Goal: Task Accomplishment & Management: Complete application form

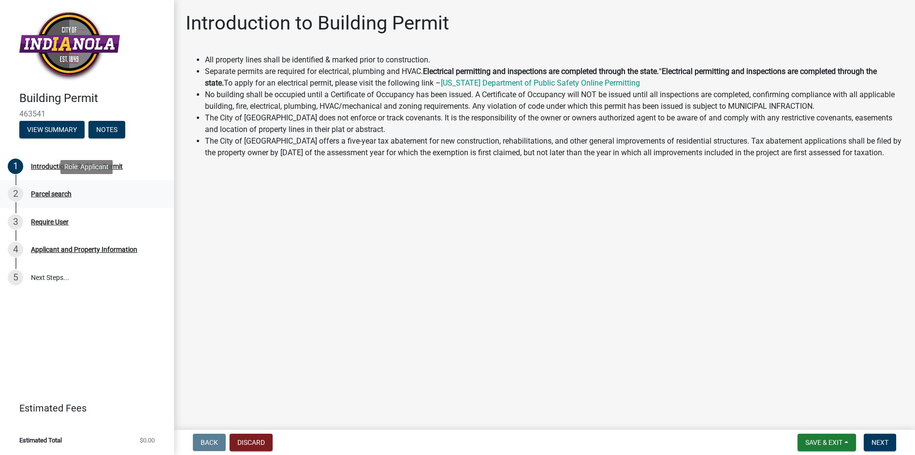
click at [41, 191] on div "Parcel search" at bounding box center [51, 193] width 41 height 7
click at [42, 220] on div "Require User" at bounding box center [50, 221] width 38 height 7
click at [44, 221] on div "Require User" at bounding box center [50, 221] width 38 height 7
click at [53, 128] on button "View Summary" at bounding box center [51, 129] width 65 height 17
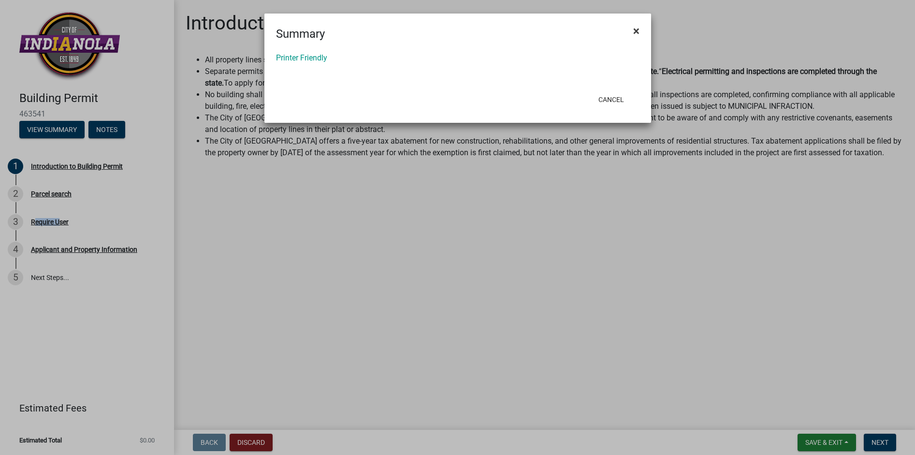
click at [637, 30] on span "×" at bounding box center [636, 31] width 6 height 14
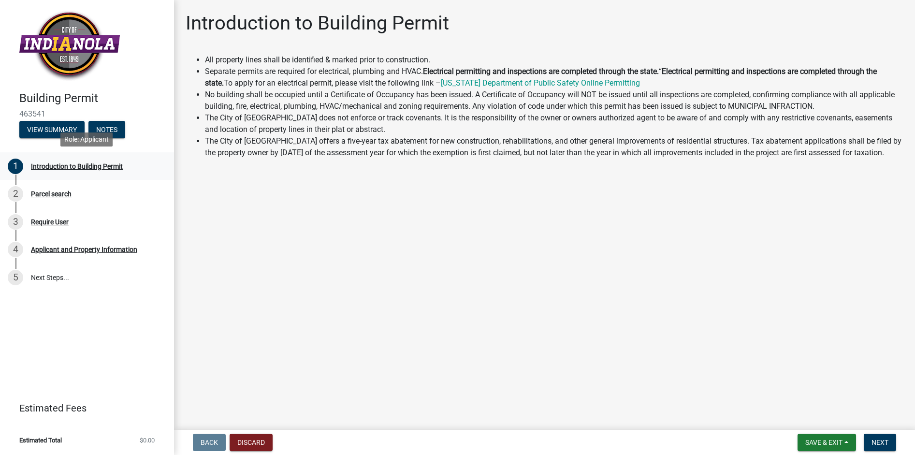
click at [54, 164] on div "Introduction to Building Permit" at bounding box center [77, 166] width 92 height 7
click at [39, 194] on div "Parcel search" at bounding box center [51, 193] width 41 height 7
click at [38, 194] on div "Parcel search" at bounding box center [51, 193] width 41 height 7
click at [80, 164] on div "Introduction to Building Permit" at bounding box center [77, 166] width 92 height 7
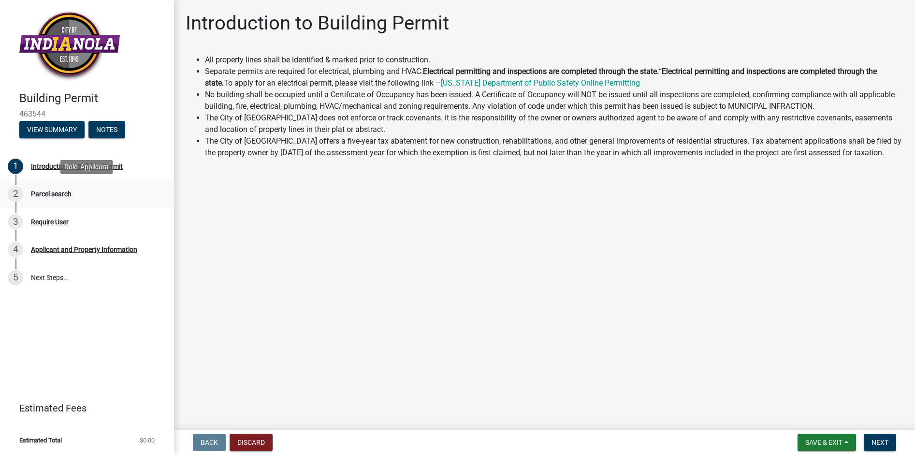
click at [47, 194] on div "Parcel search" at bounding box center [51, 193] width 41 height 7
click at [15, 191] on div "2" at bounding box center [15, 193] width 15 height 15
click at [43, 192] on div "Parcel search" at bounding box center [51, 193] width 41 height 7
click at [43, 222] on div "Require User" at bounding box center [50, 221] width 38 height 7
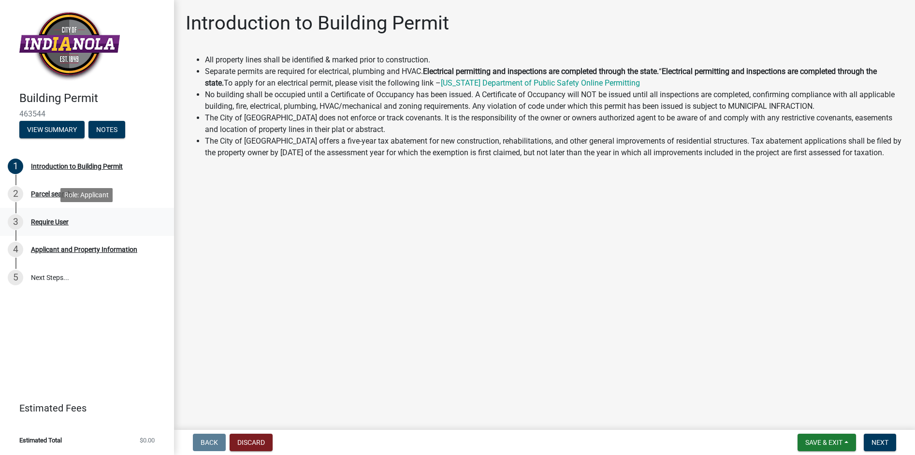
click at [43, 222] on div "Require User" at bounding box center [50, 221] width 38 height 7
click at [44, 222] on div "Require User" at bounding box center [50, 221] width 38 height 7
click at [40, 194] on div "Parcel search" at bounding box center [51, 193] width 41 height 7
click at [14, 192] on div "2" at bounding box center [15, 193] width 15 height 15
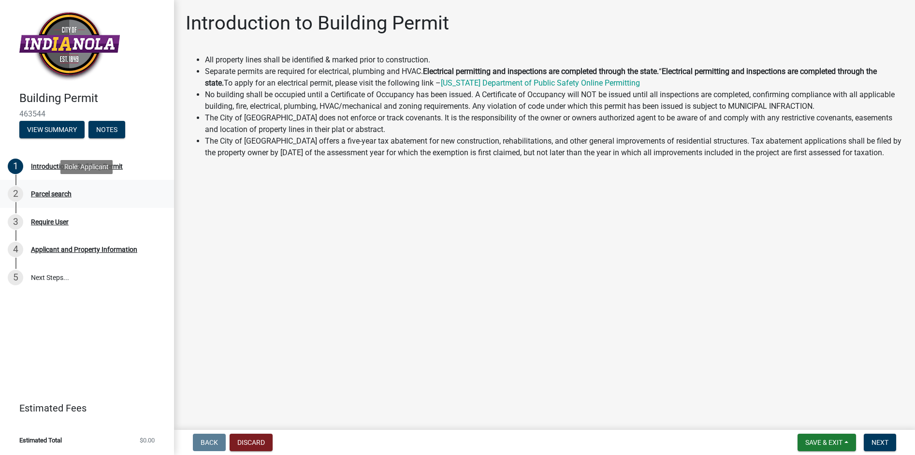
click at [58, 192] on div "Parcel search" at bounding box center [51, 193] width 41 height 7
click at [56, 193] on div "Parcel search" at bounding box center [51, 193] width 41 height 7
click at [16, 195] on div "2" at bounding box center [15, 193] width 15 height 15
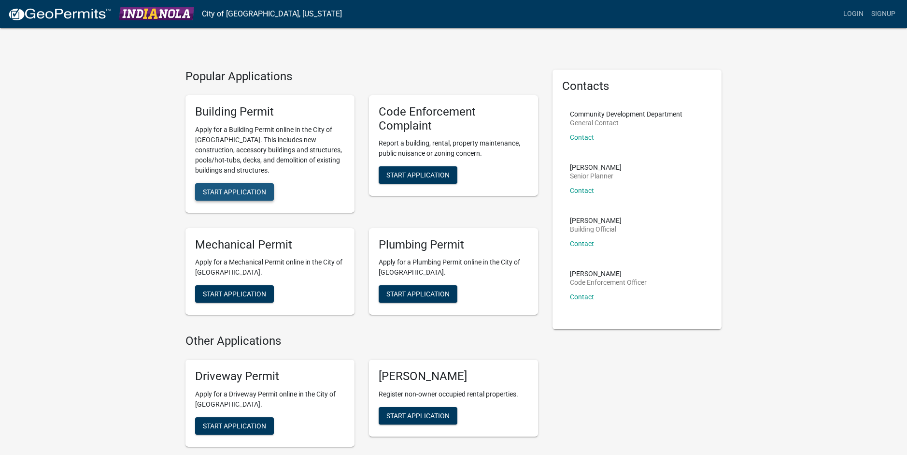
click at [230, 189] on span "Start Application" at bounding box center [234, 191] width 63 height 8
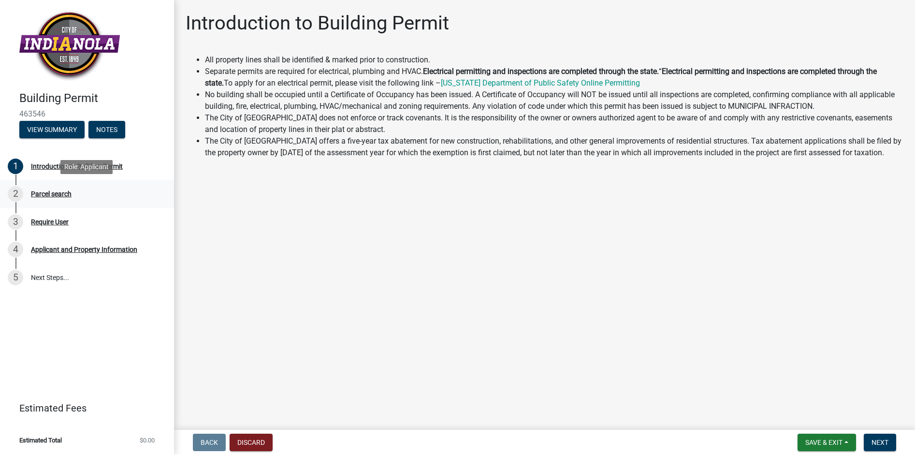
click at [43, 193] on div "Parcel search" at bounding box center [51, 193] width 41 height 7
click at [56, 128] on button "View Summary" at bounding box center [51, 129] width 65 height 17
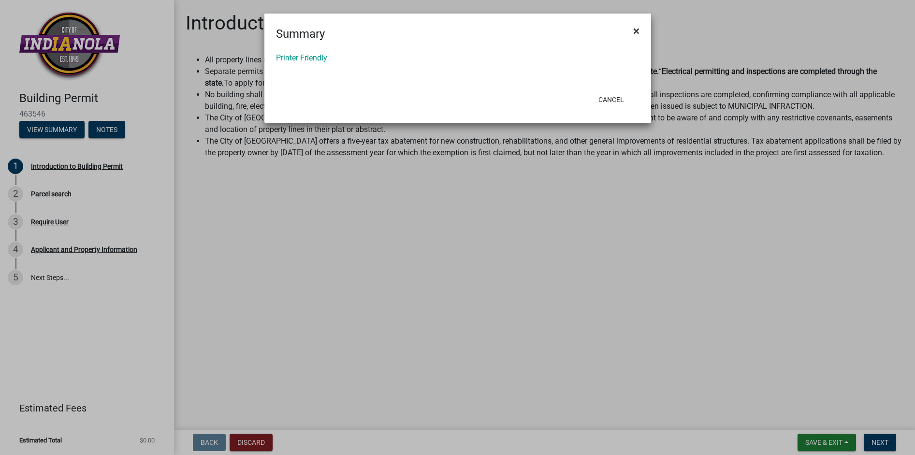
click at [636, 29] on span "×" at bounding box center [636, 31] width 6 height 14
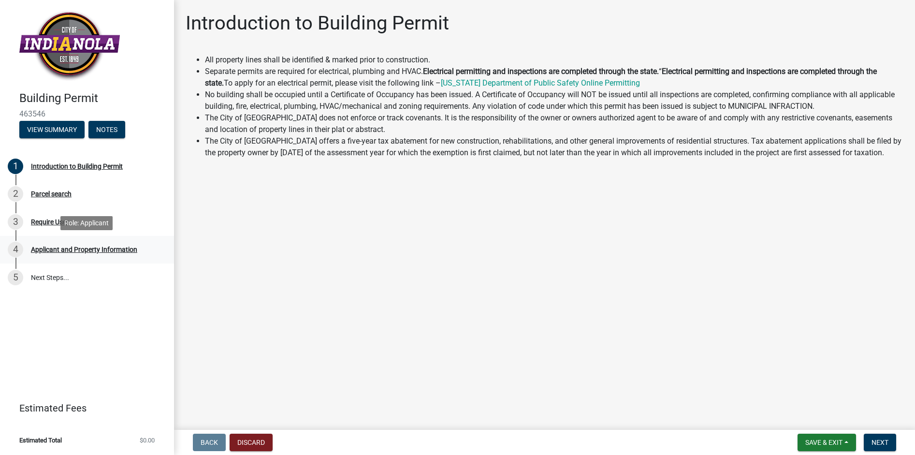
click at [81, 248] on div "Applicant and Property Information" at bounding box center [84, 249] width 106 height 7
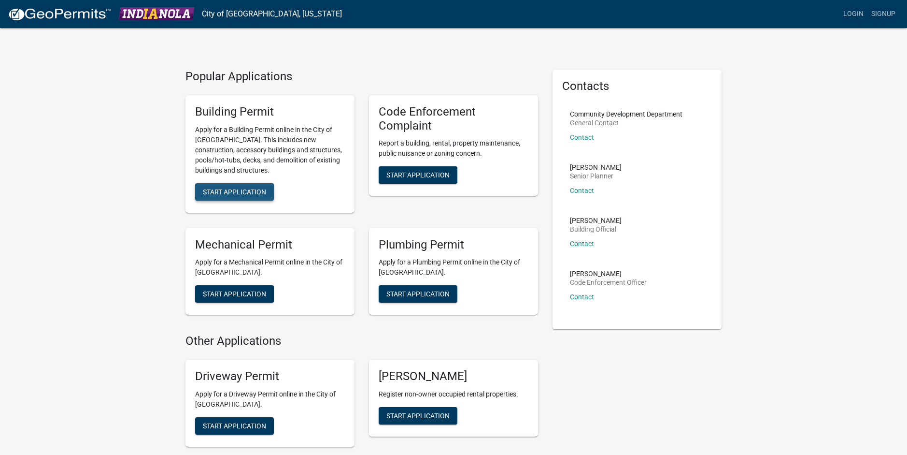
click at [241, 190] on span "Start Application" at bounding box center [234, 191] width 63 height 8
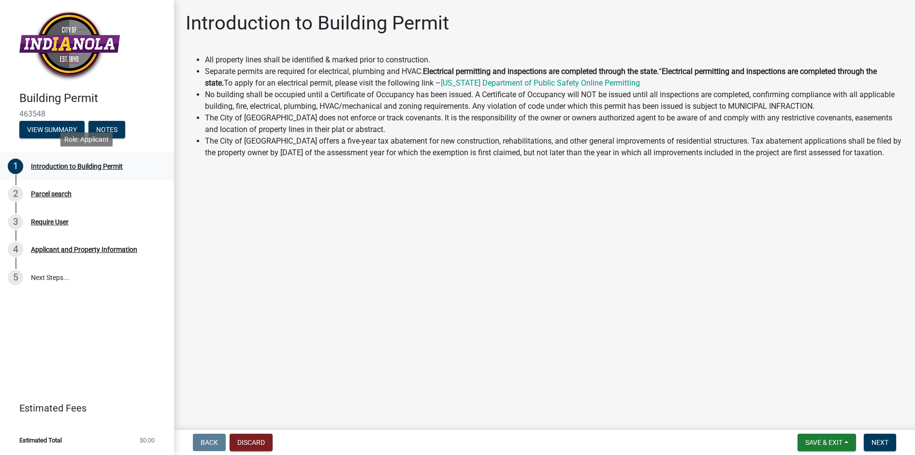
click at [66, 165] on div "Introduction to Building Permit" at bounding box center [77, 166] width 92 height 7
drag, startPoint x: 54, startPoint y: 193, endPoint x: 453, endPoint y: 238, distance: 401.6
click at [453, 238] on main "Introduction to Building Permit All property lines shall be identified & marked…" at bounding box center [544, 213] width 741 height 426
drag, startPoint x: 47, startPoint y: 221, endPoint x: 322, endPoint y: 220, distance: 274.4
click at [322, 220] on main "Introduction to Building Permit All property lines shall be identified & marked…" at bounding box center [544, 213] width 741 height 426
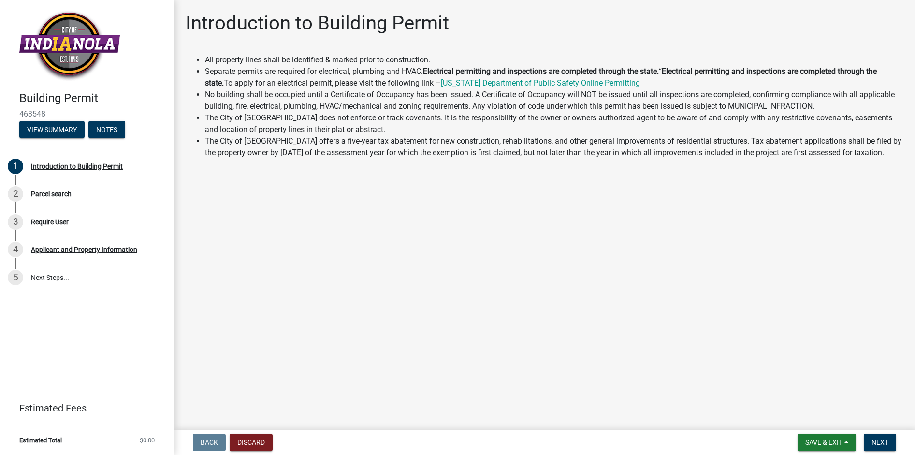
drag, startPoint x: 45, startPoint y: 277, endPoint x: 299, endPoint y: 215, distance: 260.5
click at [299, 215] on main "Introduction to Building Permit All property lines shall be identified & marked…" at bounding box center [544, 213] width 741 height 426
click at [35, 276] on link "5 Next Steps..." at bounding box center [87, 277] width 174 height 28
